Goal: Task Accomplishment & Management: Manage account settings

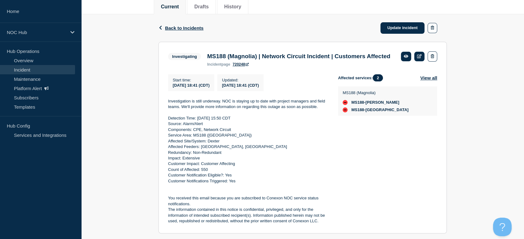
scroll to position [70, 0]
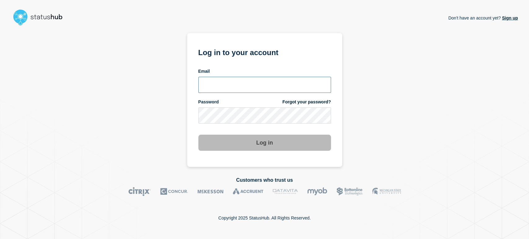
click at [231, 84] on input "email input" at bounding box center [264, 85] width 133 height 16
type input "[PERSON_NAME][EMAIL_ADDRESS][PERSON_NAME][DOMAIN_NAME]"
click at [198, 135] on button "Log in" at bounding box center [264, 143] width 133 height 16
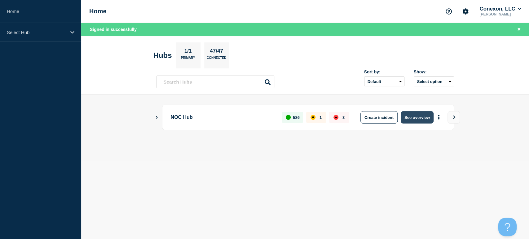
click at [419, 121] on button "See overview" at bounding box center [417, 117] width 33 height 12
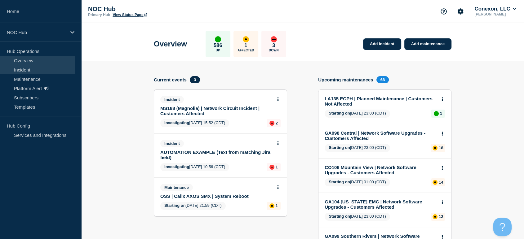
click at [51, 72] on link "Incident" at bounding box center [37, 69] width 75 height 9
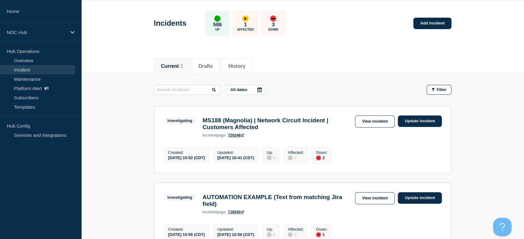
scroll to position [20, 0]
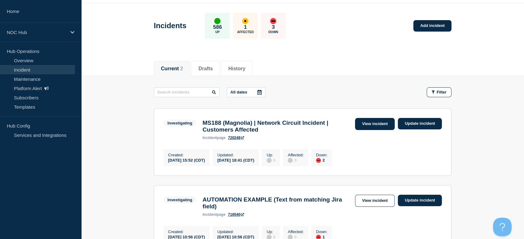
click at [364, 124] on link "View incident" at bounding box center [375, 124] width 40 height 12
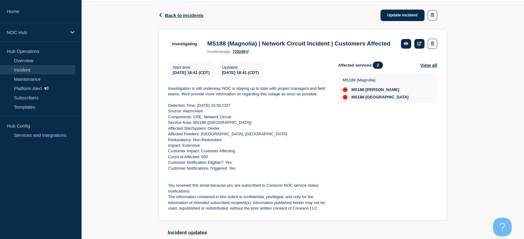
scroll to position [103, 0]
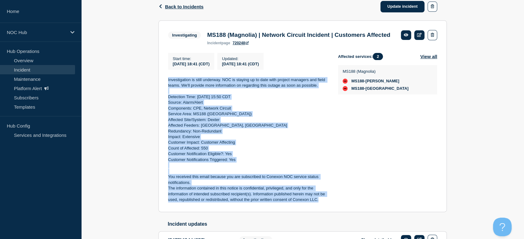
drag, startPoint x: 167, startPoint y: 84, endPoint x: 323, endPoint y: 212, distance: 202.0
click at [323, 212] on section "Investigating MS188 (Magnolia) | Network Circuit Incident | Customers Affected …" at bounding box center [302, 116] width 288 height 192
copy div "Investigation is still underway. NOC is staying up to date with project manager…"
click at [401, 6] on link "Update incident" at bounding box center [403, 6] width 44 height 11
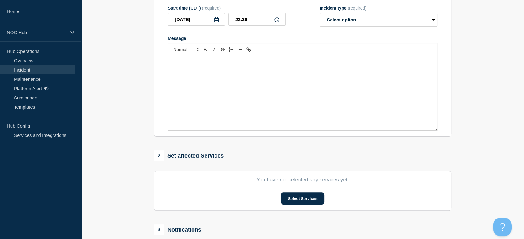
type input "MS188 (Magnolia) | Network Circuit Incident | Customers Affected"
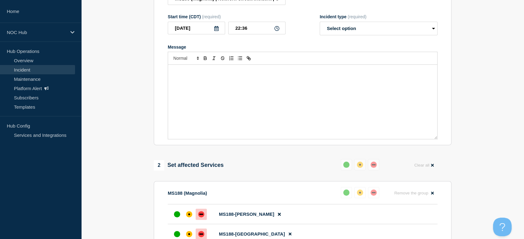
click at [259, 74] on p "Message" at bounding box center [303, 72] width 260 height 6
paste div "Message"
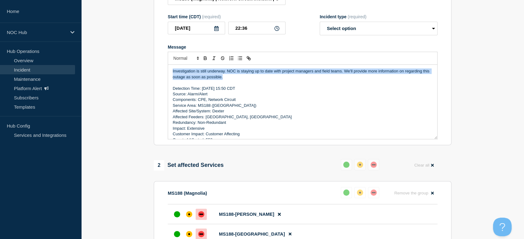
drag, startPoint x: 169, startPoint y: 69, endPoint x: 142, endPoint y: 67, distance: 27.4
click at [142, 67] on section "1 Provide details Title (required) MS188 (Magnolia) | Network Circuit Incident …" at bounding box center [302, 208] width 443 height 498
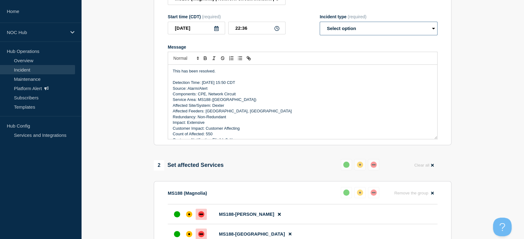
click at [327, 34] on select "Select option Investigating Identified Monitoring Resolved" at bounding box center [379, 29] width 118 height 14
select select "resolved"
click at [320, 25] on select "Select option Investigating Identified Monitoring Resolved" at bounding box center [379, 29] width 118 height 14
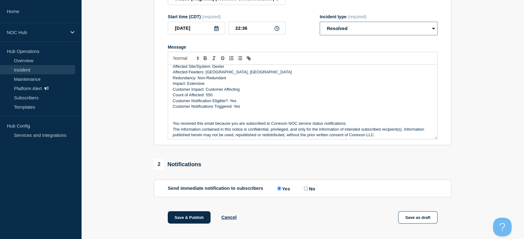
scroll to position [42, 0]
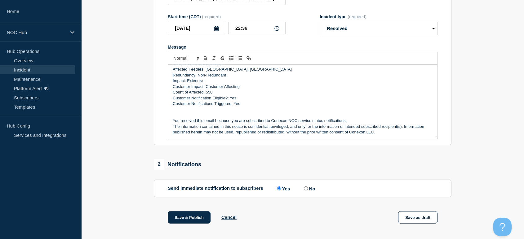
drag, startPoint x: 312, startPoint y: 188, endPoint x: 307, endPoint y: 193, distance: 7.3
click at [311, 188] on section "Send immediate notification to subscribers Send immediate notification to subsc…" at bounding box center [303, 189] width 298 height 18
click at [306, 191] on input "No" at bounding box center [306, 189] width 4 height 4
radio input "true"
radio input "false"
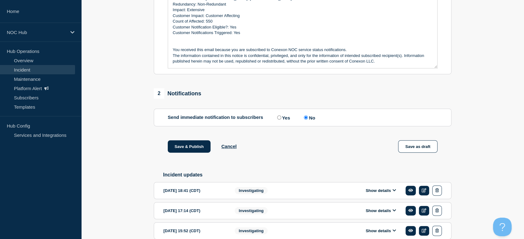
scroll to position [207, 0]
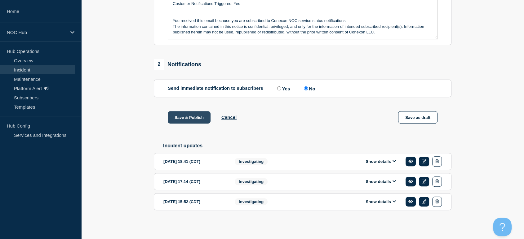
click at [181, 118] on button "Save & Publish" at bounding box center [189, 117] width 43 height 12
